Goal: Find specific page/section

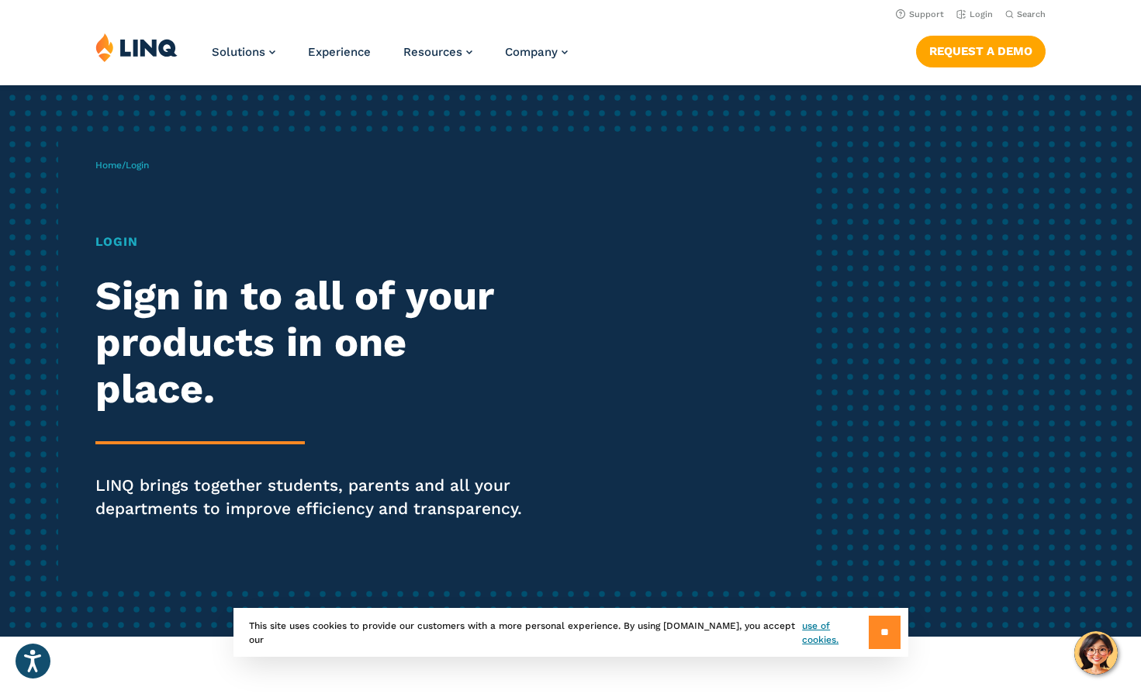
click at [888, 635] on input "**" at bounding box center [885, 632] width 32 height 33
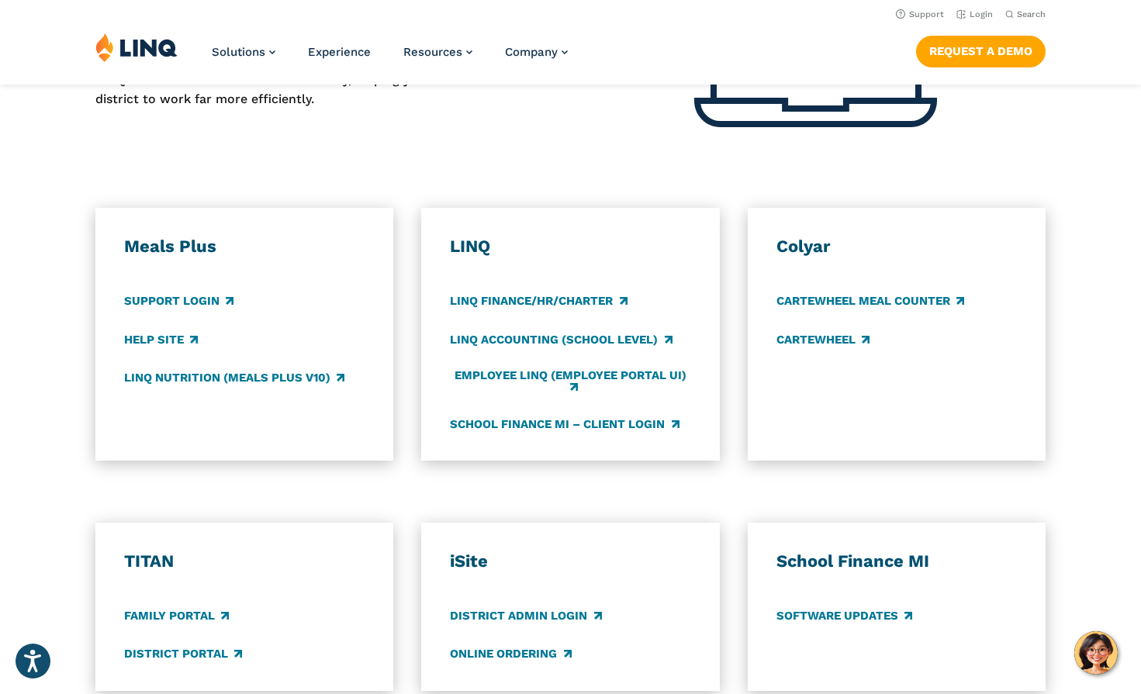
scroll to position [621, 0]
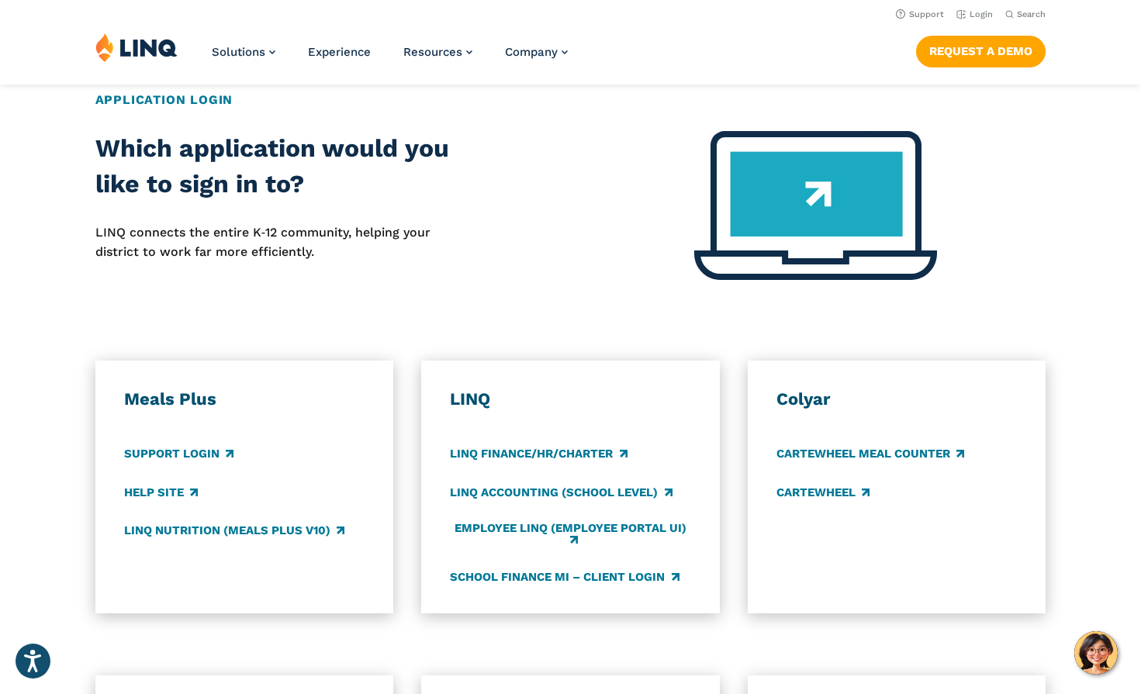
click at [482, 400] on h3 "LINQ" at bounding box center [570, 400] width 241 height 22
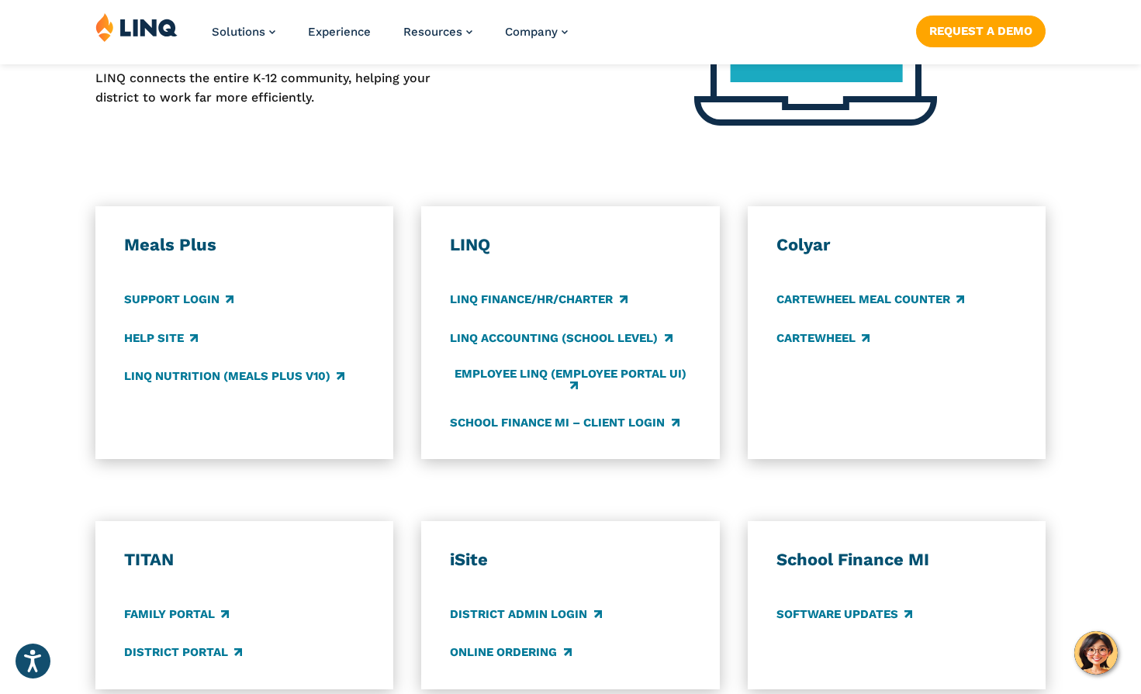
scroll to position [776, 0]
click at [549, 332] on link "LINQ Accounting (school level)" at bounding box center [561, 337] width 222 height 17
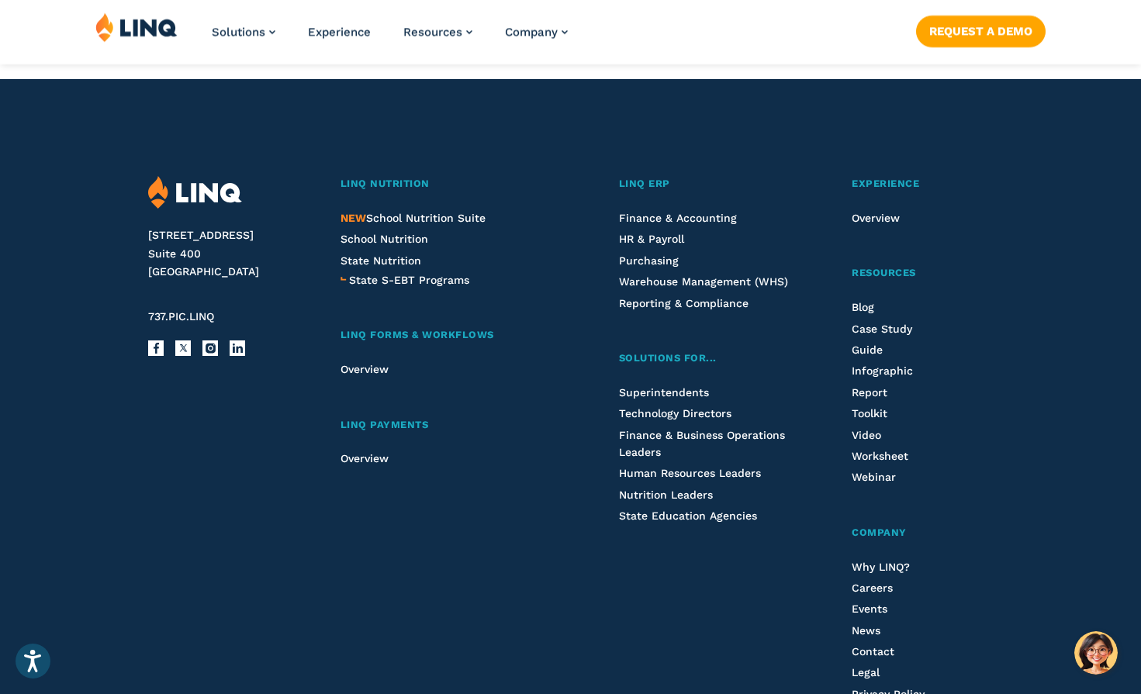
scroll to position [1681, 0]
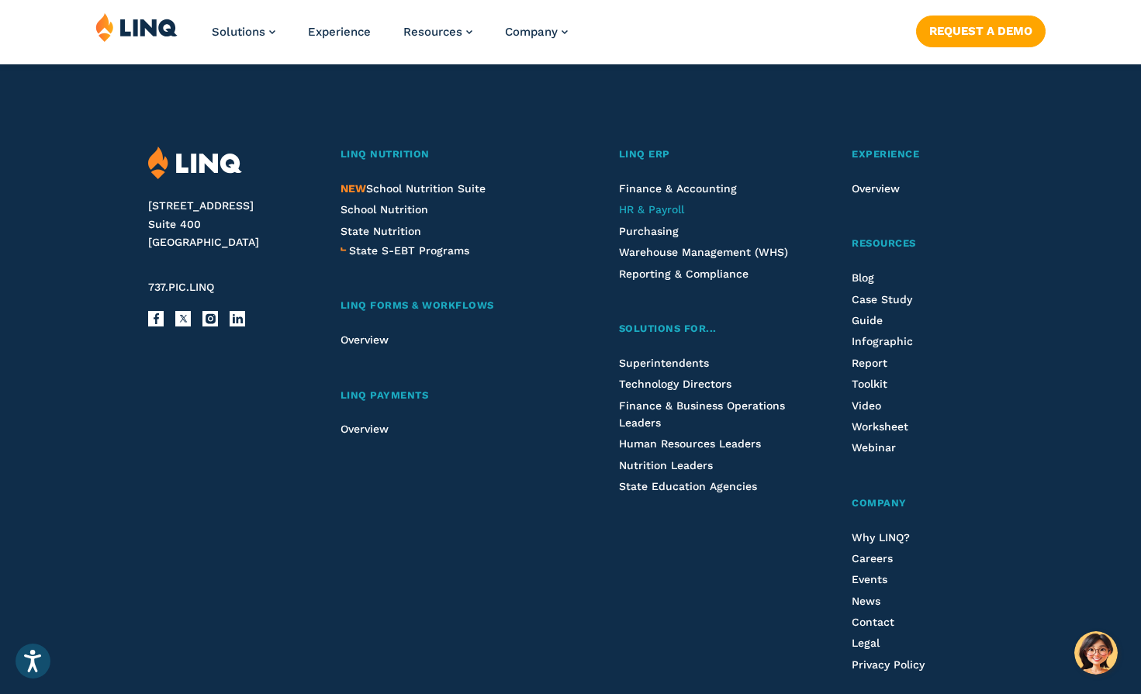
click at [662, 209] on span "HR & Payroll" at bounding box center [651, 209] width 65 height 12
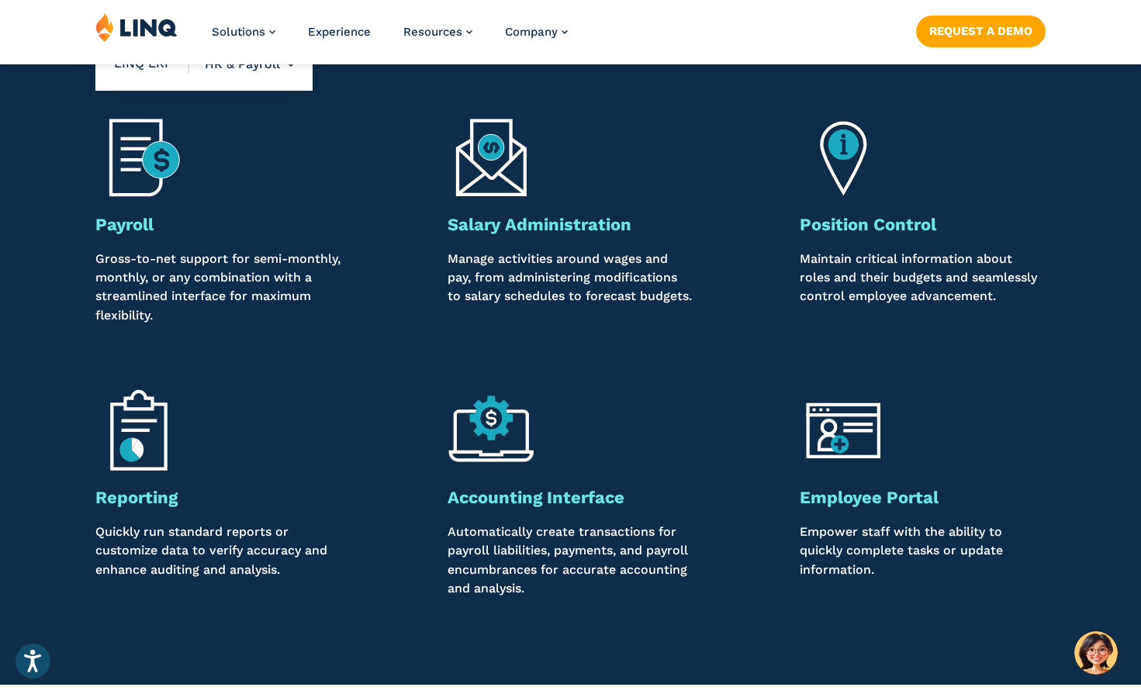
scroll to position [1164, 0]
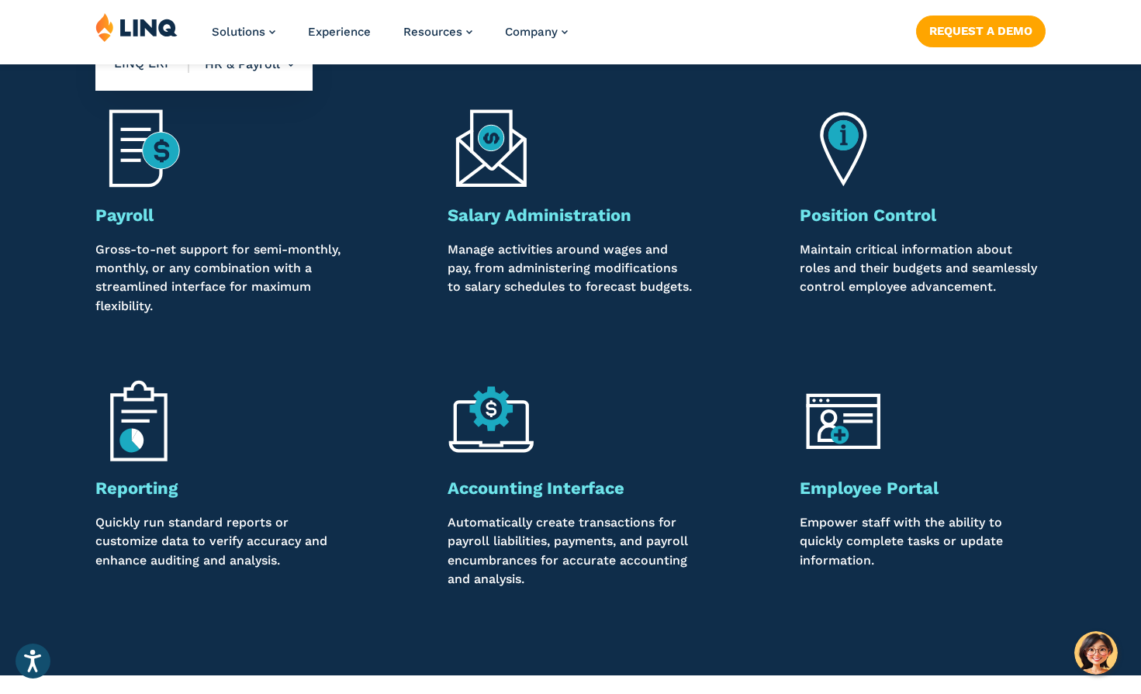
click at [154, 132] on img at bounding box center [139, 149] width 88 height 88
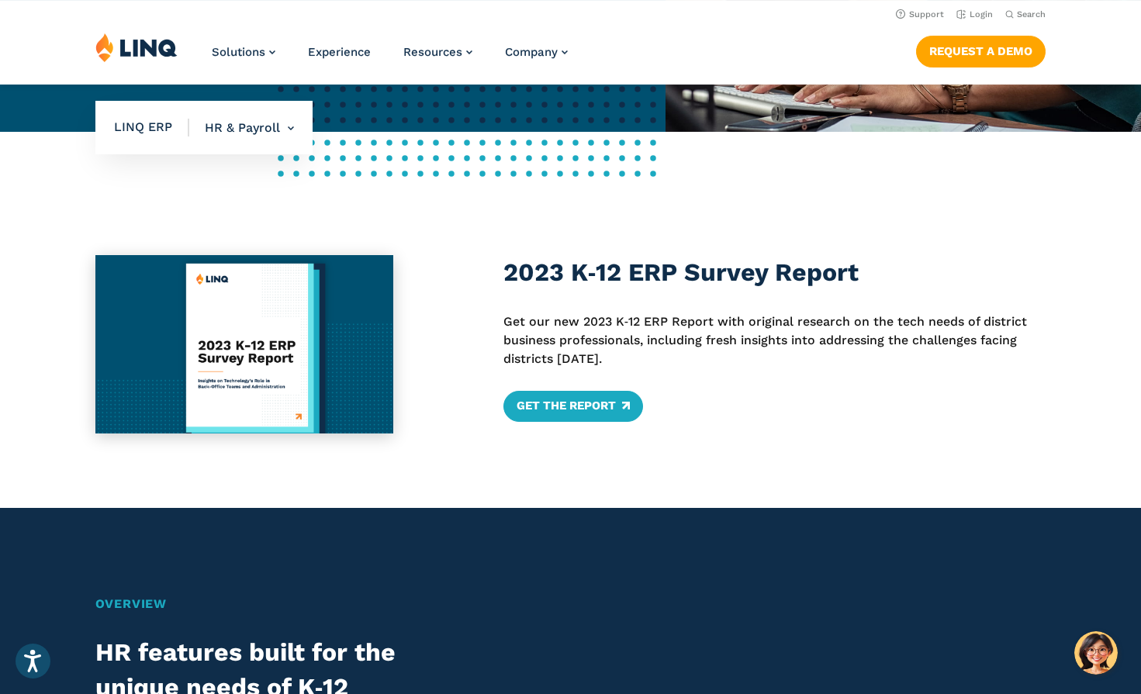
scroll to position [466, 0]
